Goal: Information Seeking & Learning: Learn about a topic

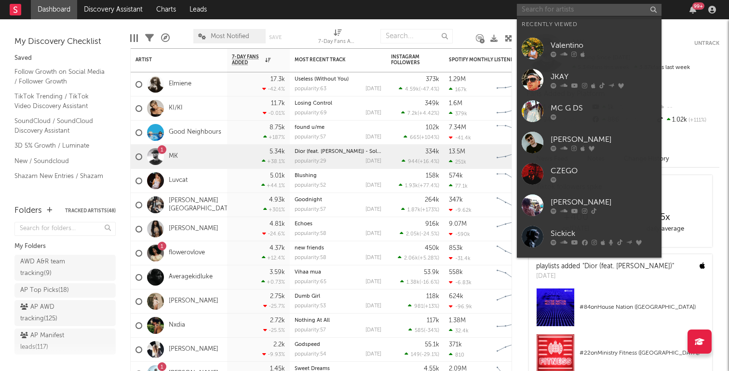
click at [581, 12] on input "text" at bounding box center [589, 10] width 145 height 12
paste input "[URL][DOMAIN_NAME]"
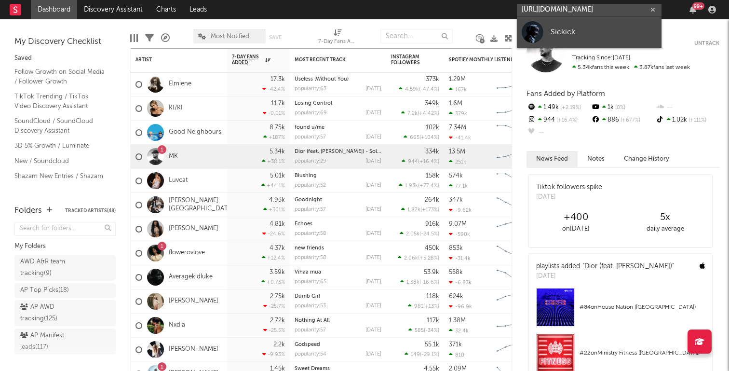
type input "[URL][DOMAIN_NAME]"
click at [578, 37] on div "Sickick" at bounding box center [604, 32] width 106 height 12
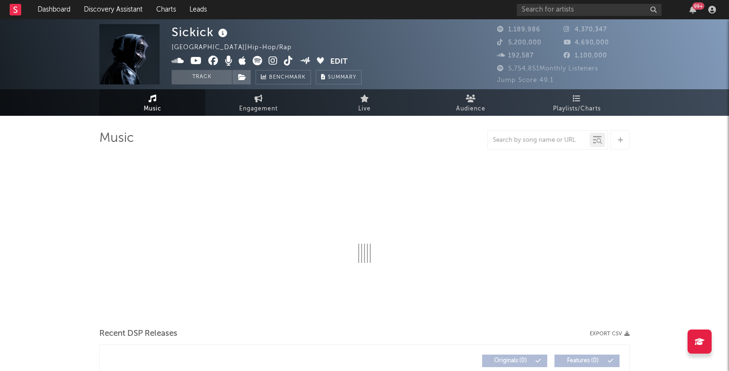
select select "6m"
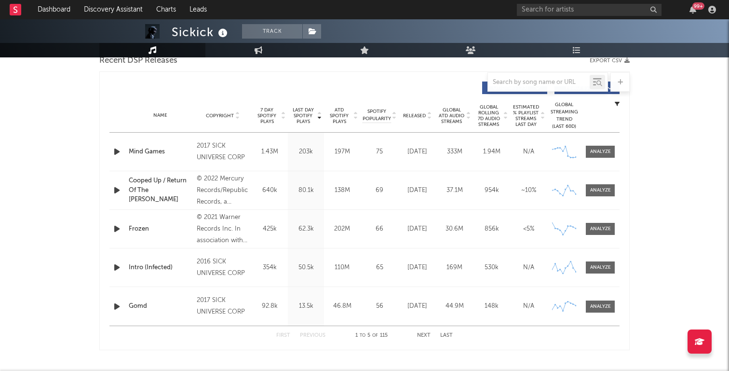
scroll to position [348, 0]
click at [420, 337] on button "Next" at bounding box center [424, 336] width 14 height 5
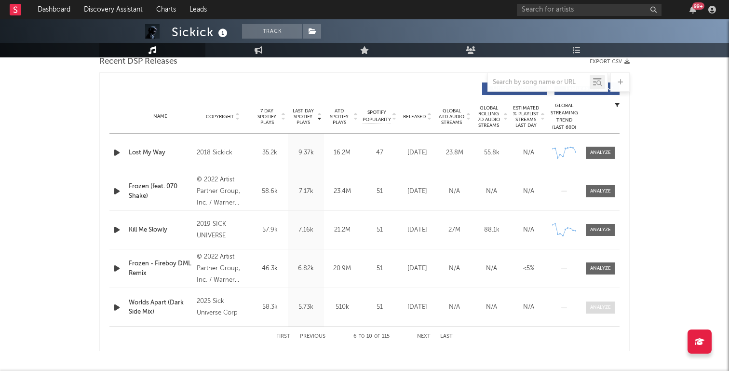
click at [594, 308] on div at bounding box center [600, 307] width 21 height 7
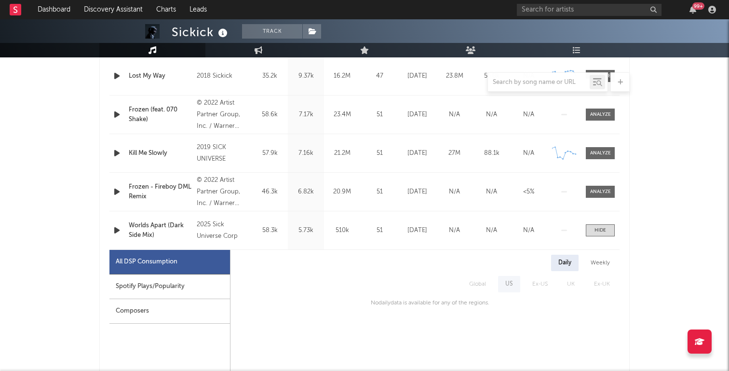
scroll to position [465, 0]
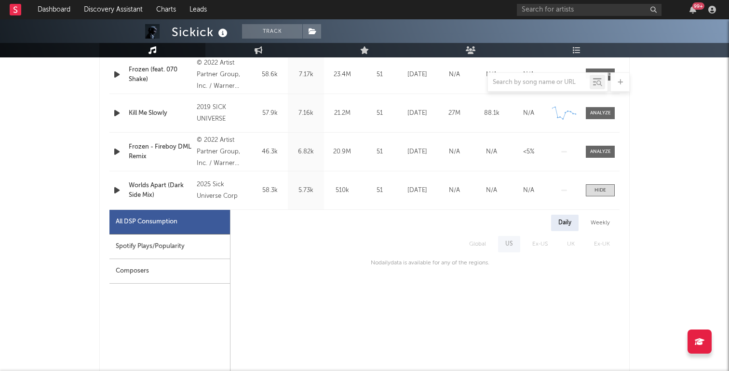
click at [189, 240] on div "Spotify Plays/Popularity" at bounding box center [170, 246] width 121 height 25
select select "1w"
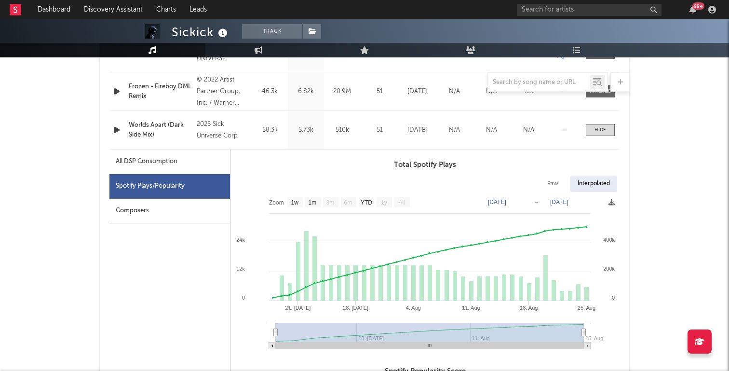
scroll to position [526, 0]
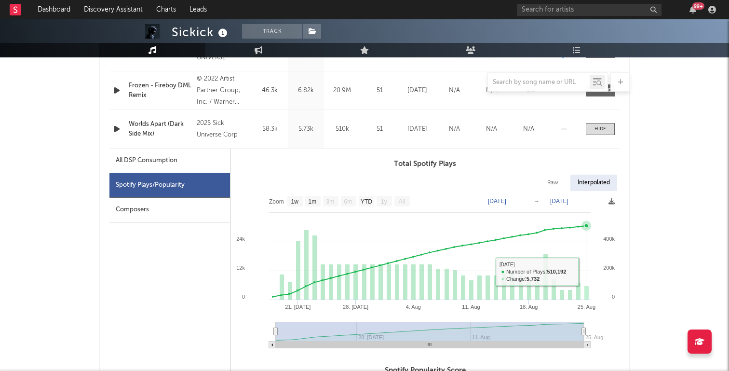
click at [583, 281] on rect at bounding box center [425, 273] width 389 height 164
